Goal: Navigation & Orientation: Find specific page/section

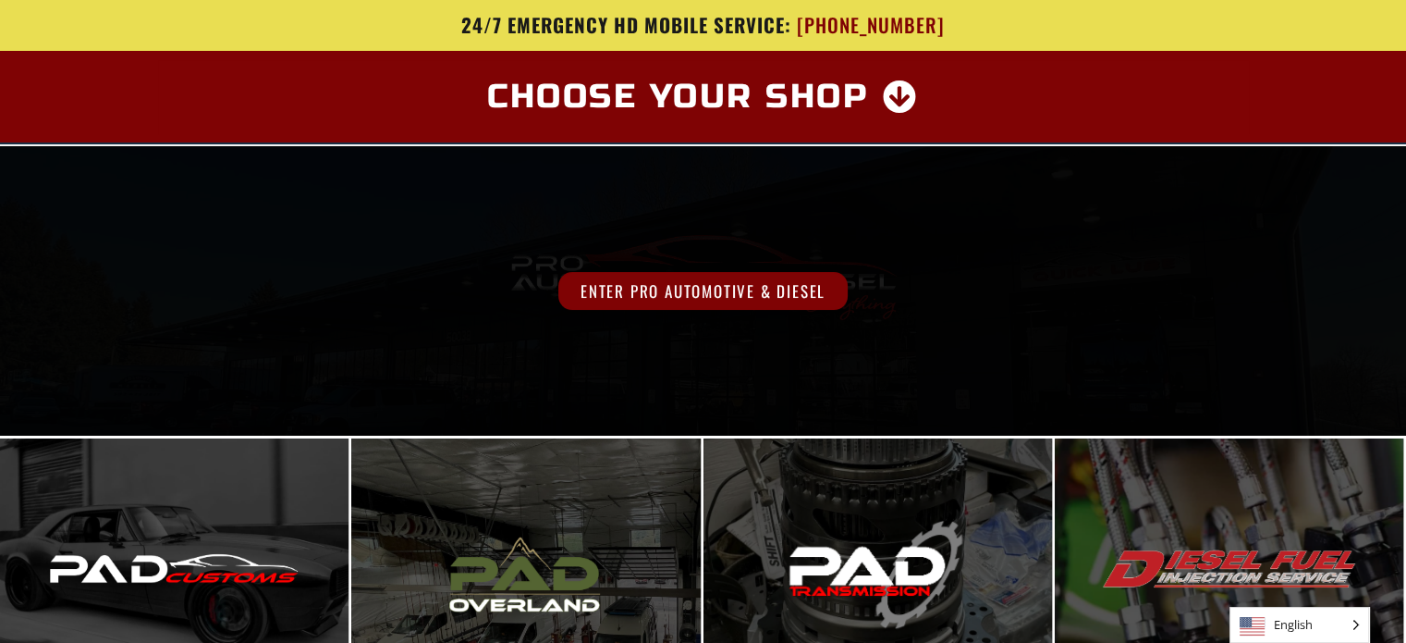
click at [679, 289] on span "Enter Pro Automotive & Diesel" at bounding box center [702, 291] width 289 height 38
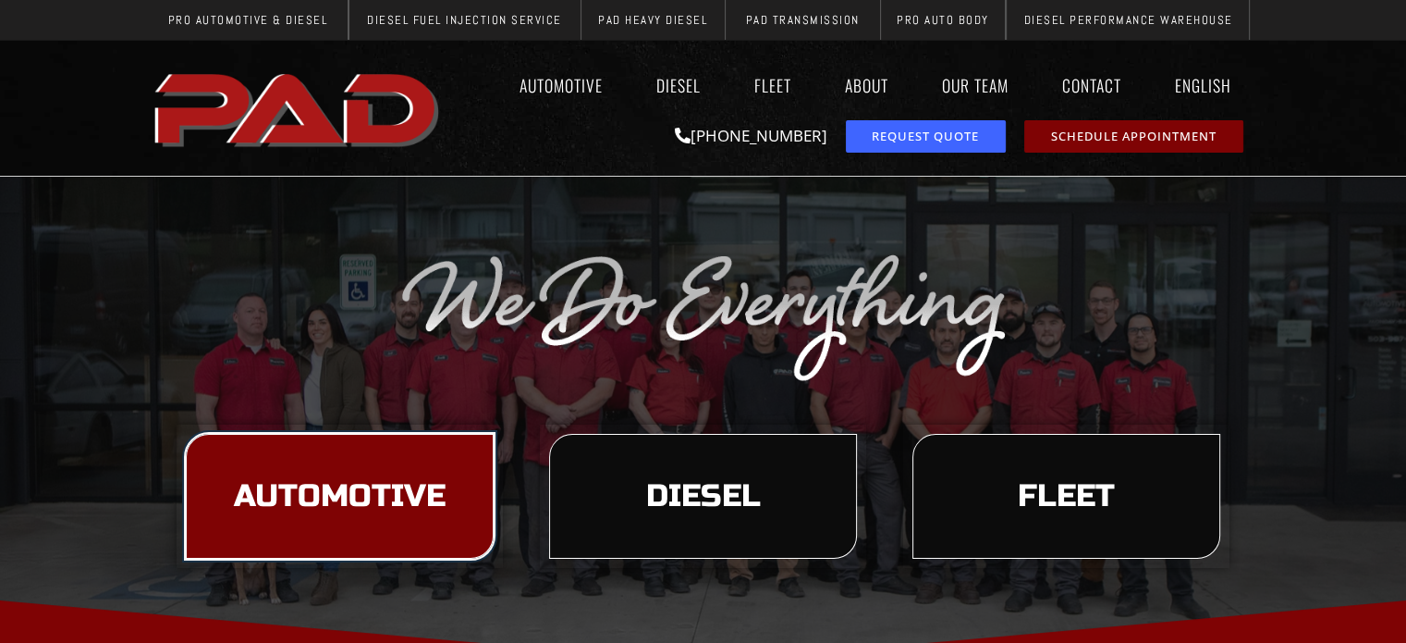
click at [441, 481] on span "Automotive" at bounding box center [340, 496] width 212 height 31
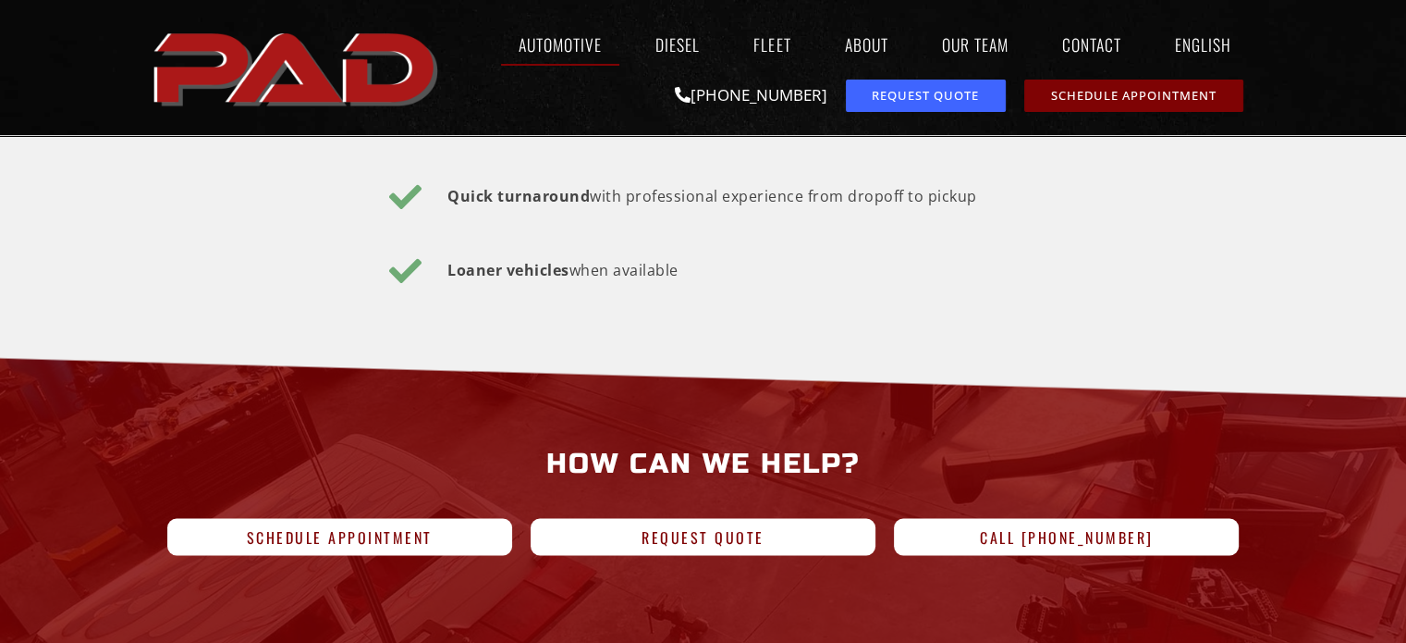
scroll to position [3143, 0]
